Goal: Navigation & Orientation: Find specific page/section

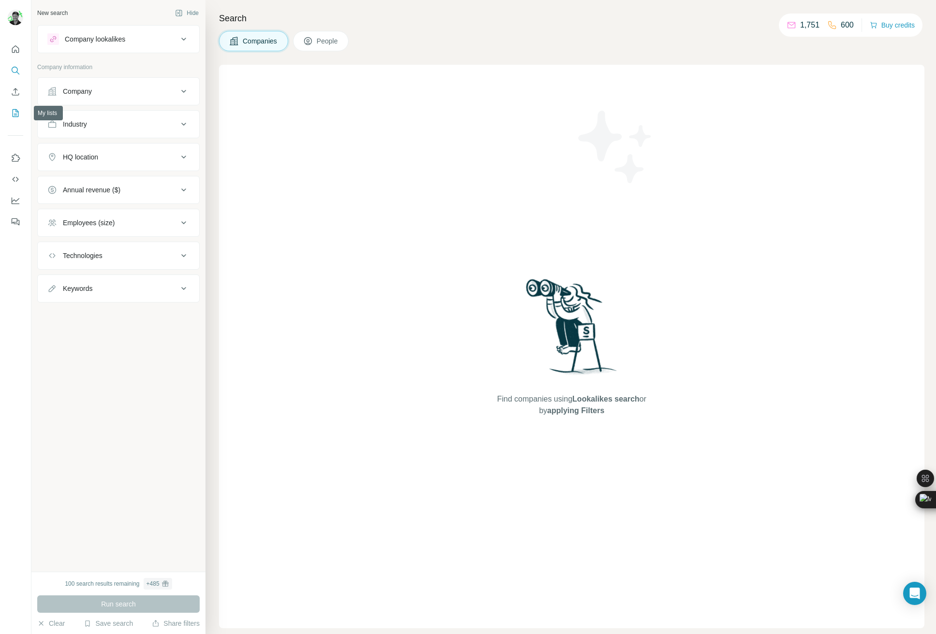
click at [17, 115] on icon "My lists" at bounding box center [16, 113] width 10 height 10
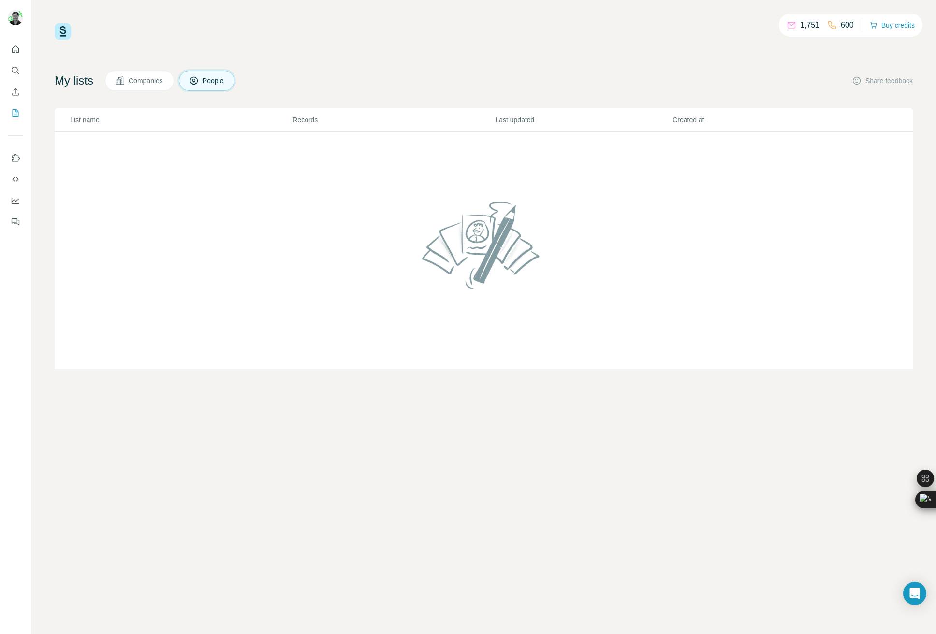
click at [131, 83] on button "Companies" at bounding box center [139, 81] width 69 height 20
click at [21, 50] on button "Quick start" at bounding box center [15, 49] width 15 height 17
